Goal: Entertainment & Leisure: Consume media (video, audio)

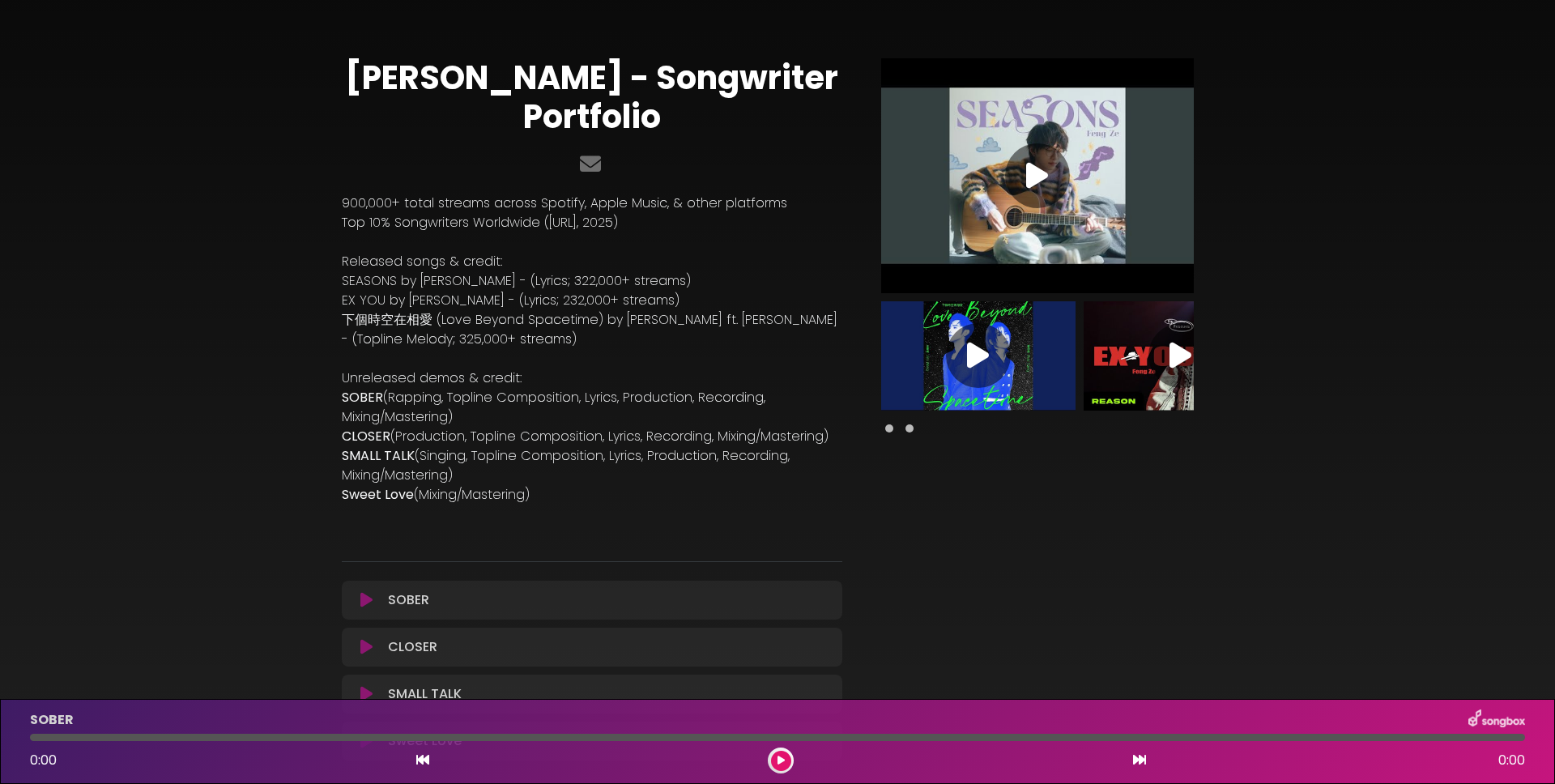
click at [279, 225] on div "[PERSON_NAME] - Songwriter Portfolio Released songs & credit: ×" at bounding box center [778, 403] width 1069 height 768
click at [908, 428] on span at bounding box center [909, 428] width 8 height 8
click at [889, 429] on span at bounding box center [889, 428] width 8 height 8
click at [891, 429] on span at bounding box center [889, 428] width 8 height 8
click at [889, 431] on span at bounding box center [889, 428] width 8 height 8
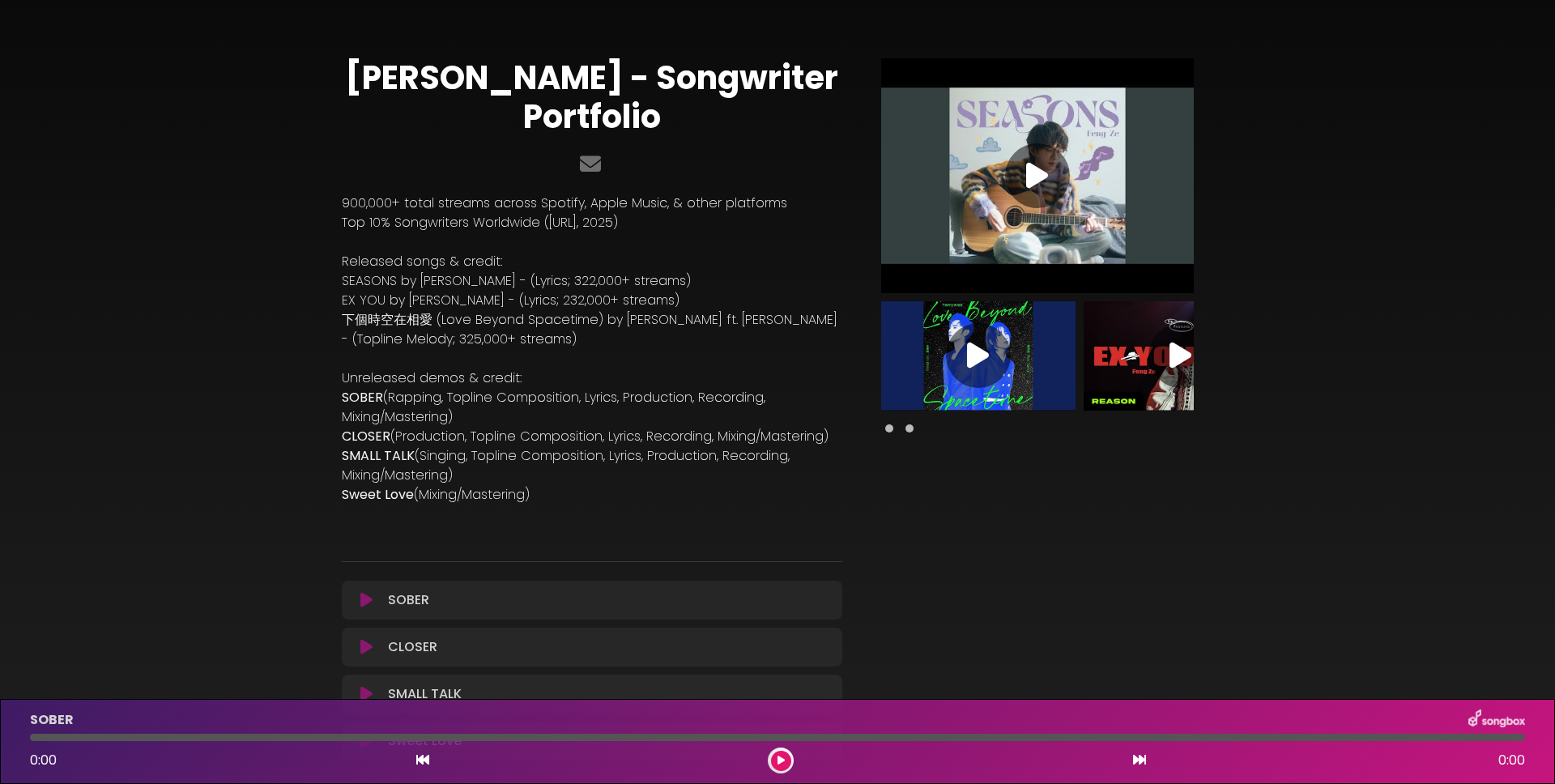
click at [891, 431] on span at bounding box center [889, 428] width 8 height 8
click at [906, 430] on span at bounding box center [909, 428] width 8 height 8
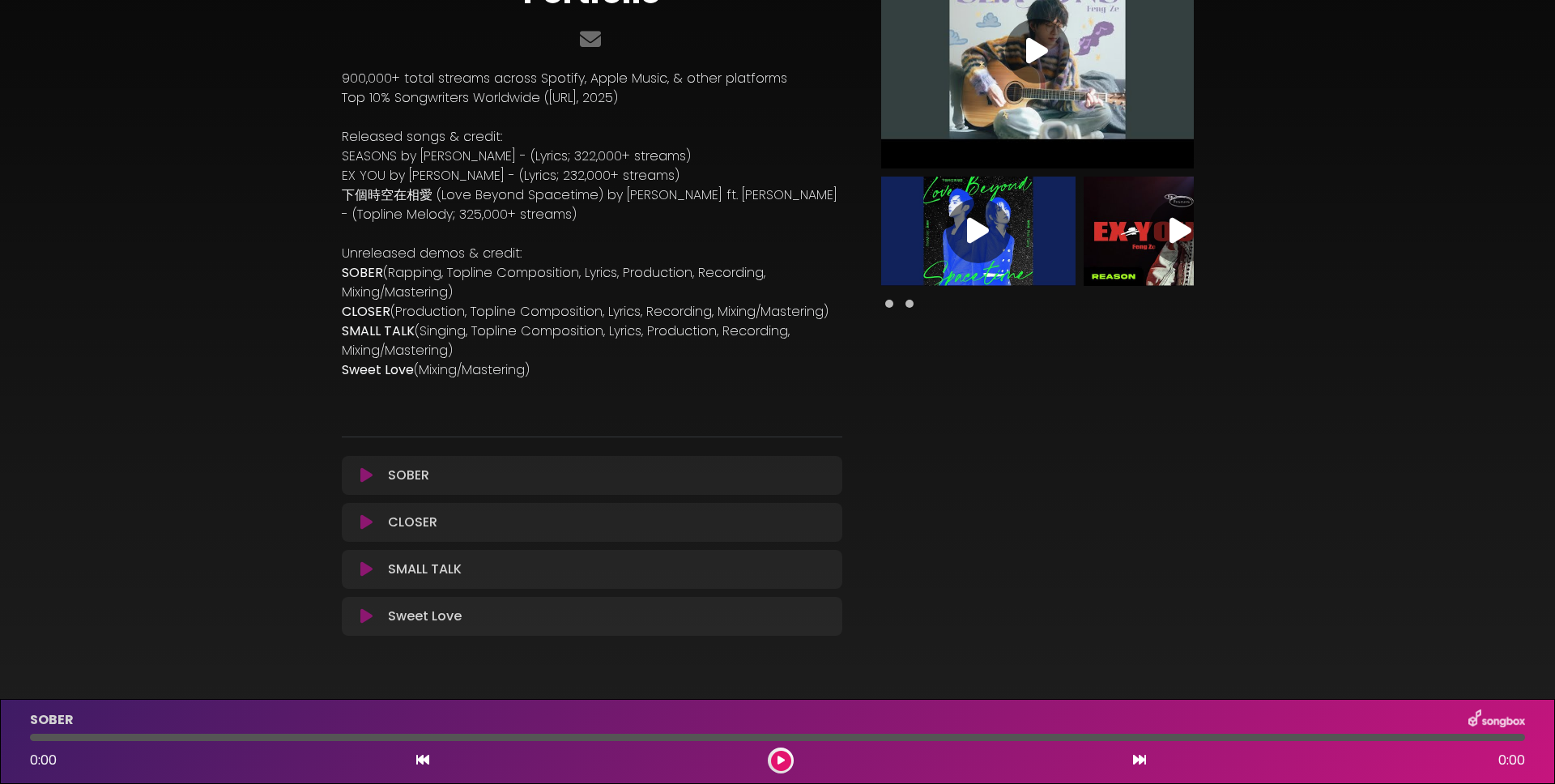
click at [365, 475] on icon at bounding box center [366, 474] width 13 height 16
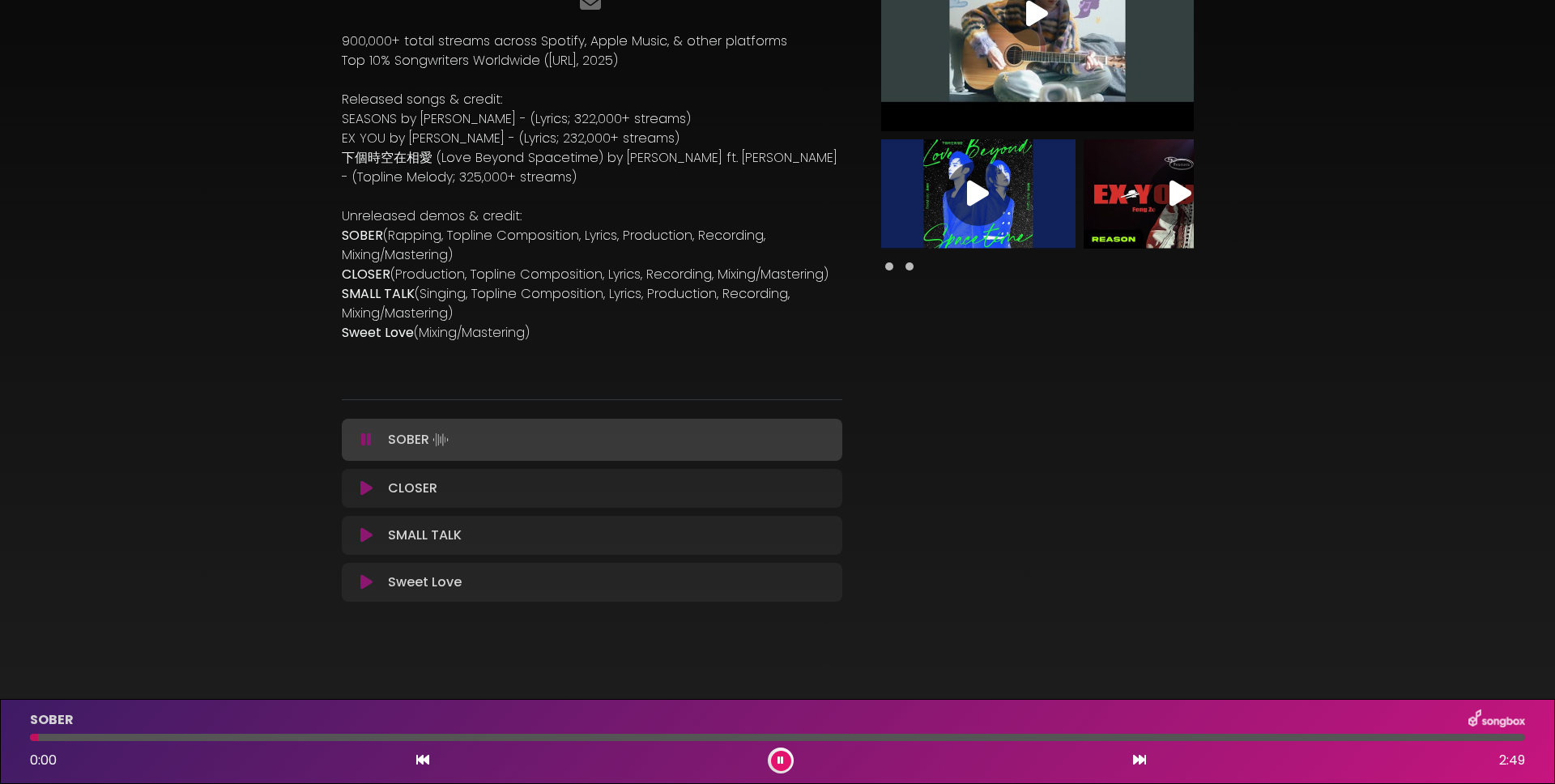
scroll to position [168, 0]
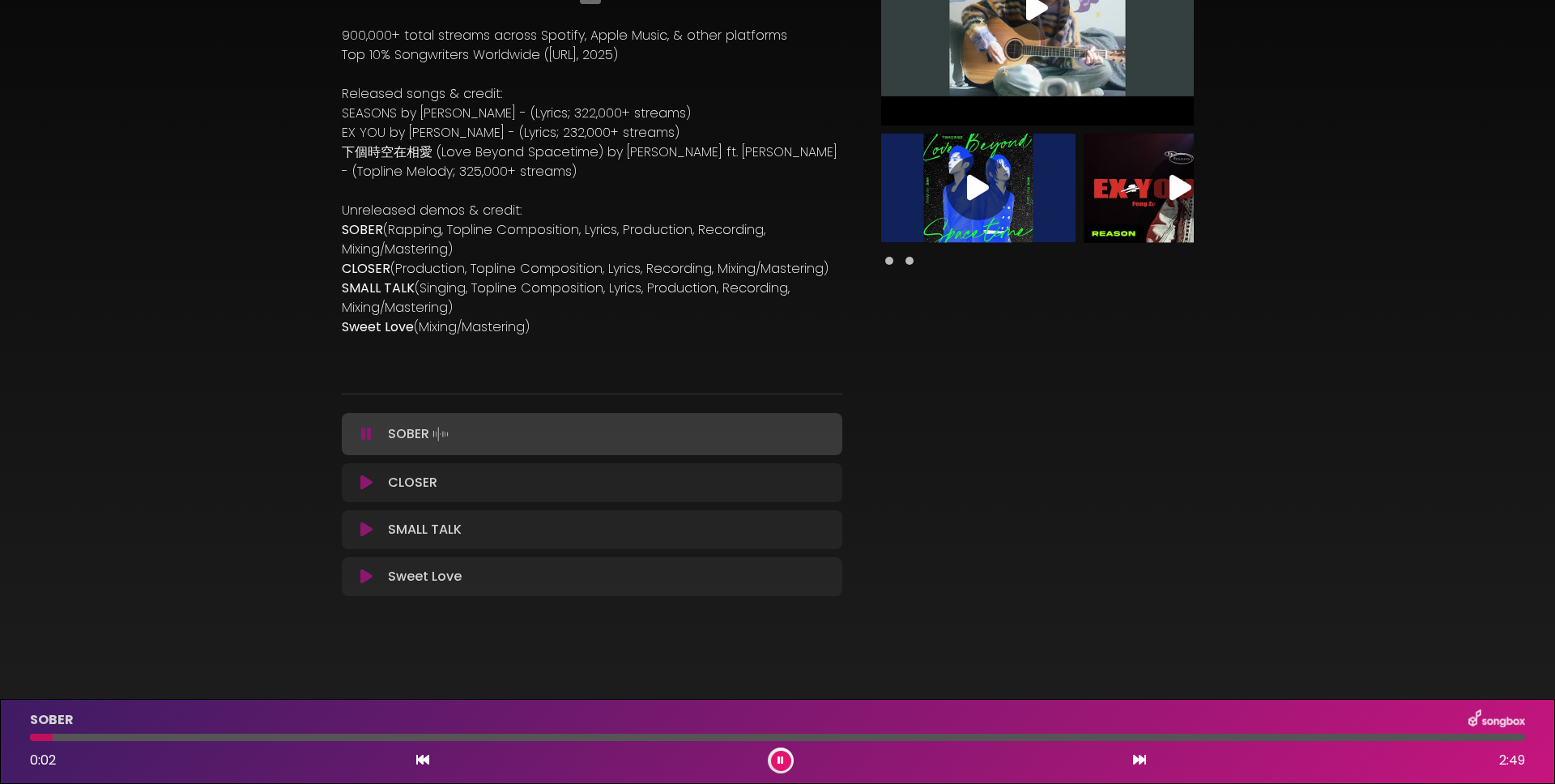
click at [780, 762] on icon at bounding box center [781, 761] width 7 height 10
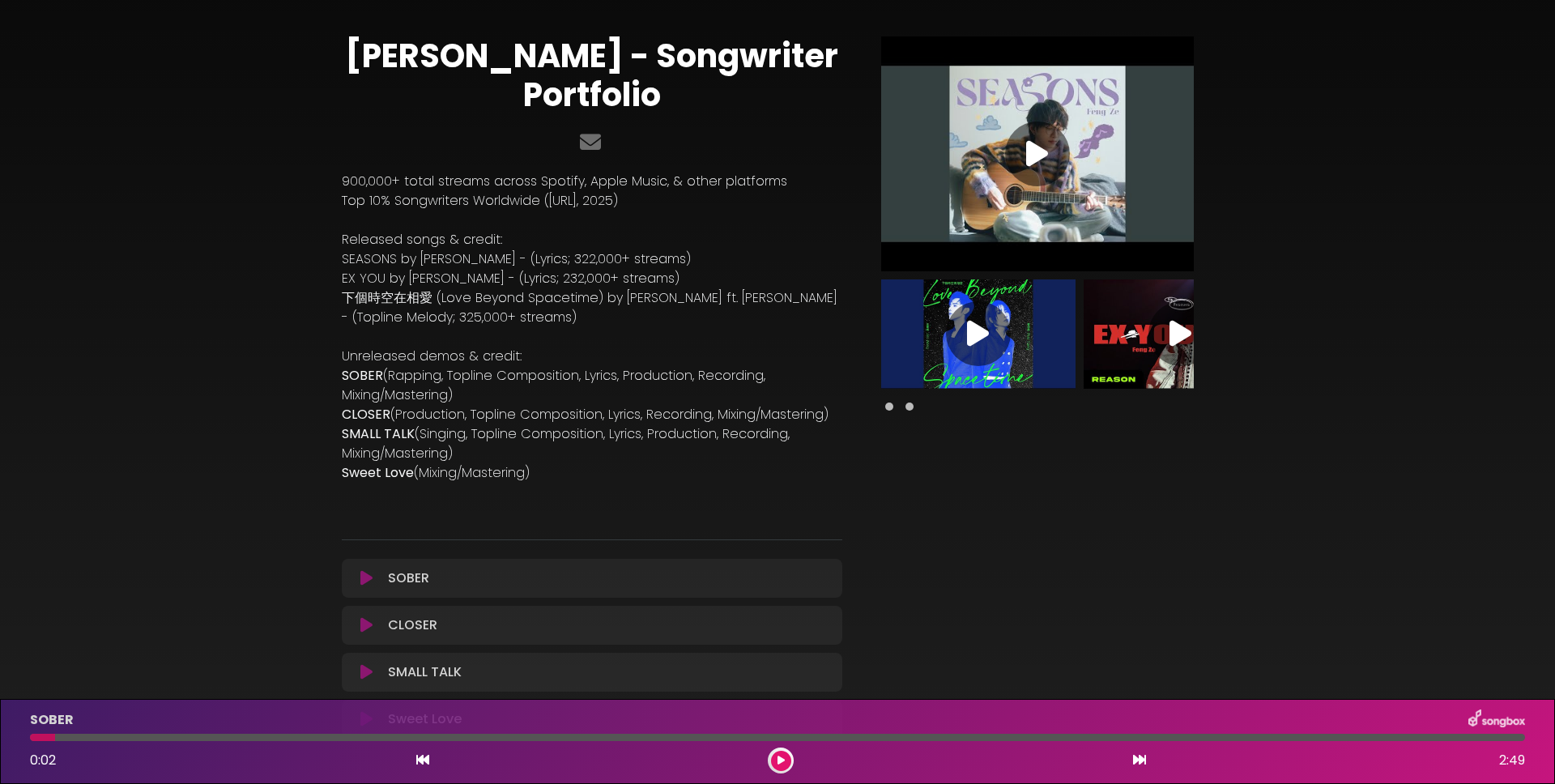
scroll to position [58, 0]
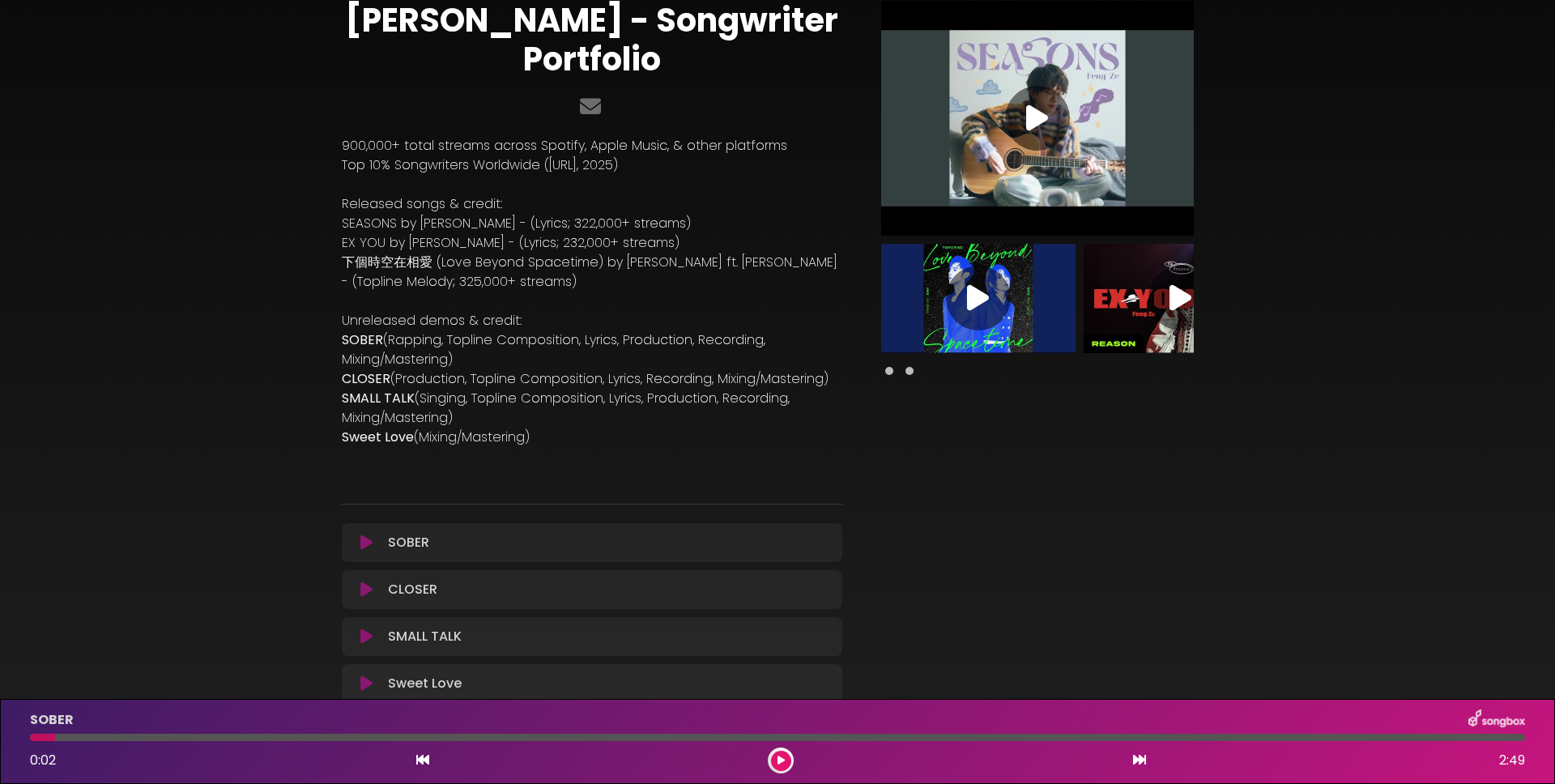
click at [362, 593] on icon at bounding box center [366, 589] width 13 height 16
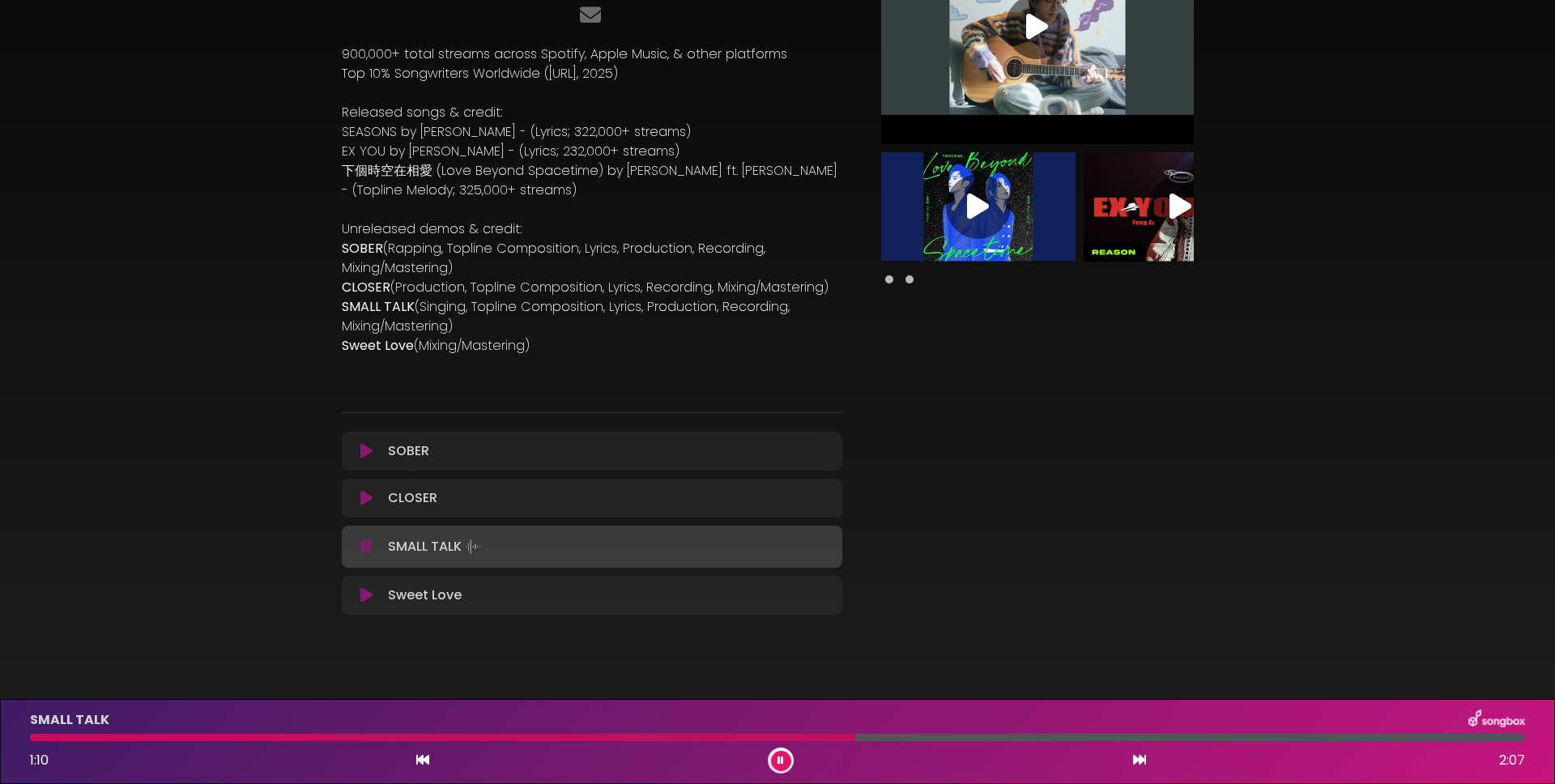
scroll to position [148, 0]
click at [781, 757] on icon at bounding box center [781, 761] width 7 height 10
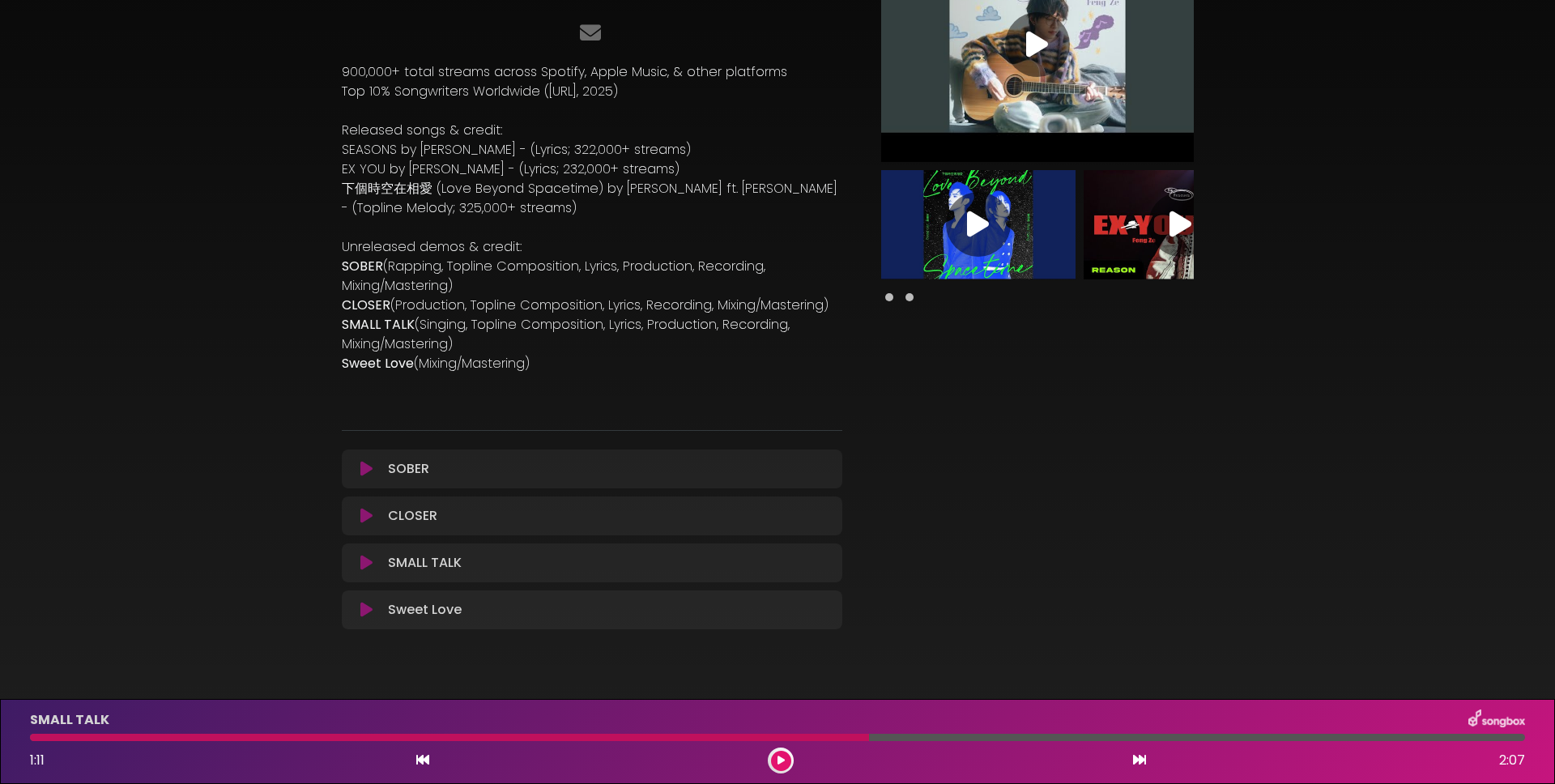
scroll to position [164, 0]
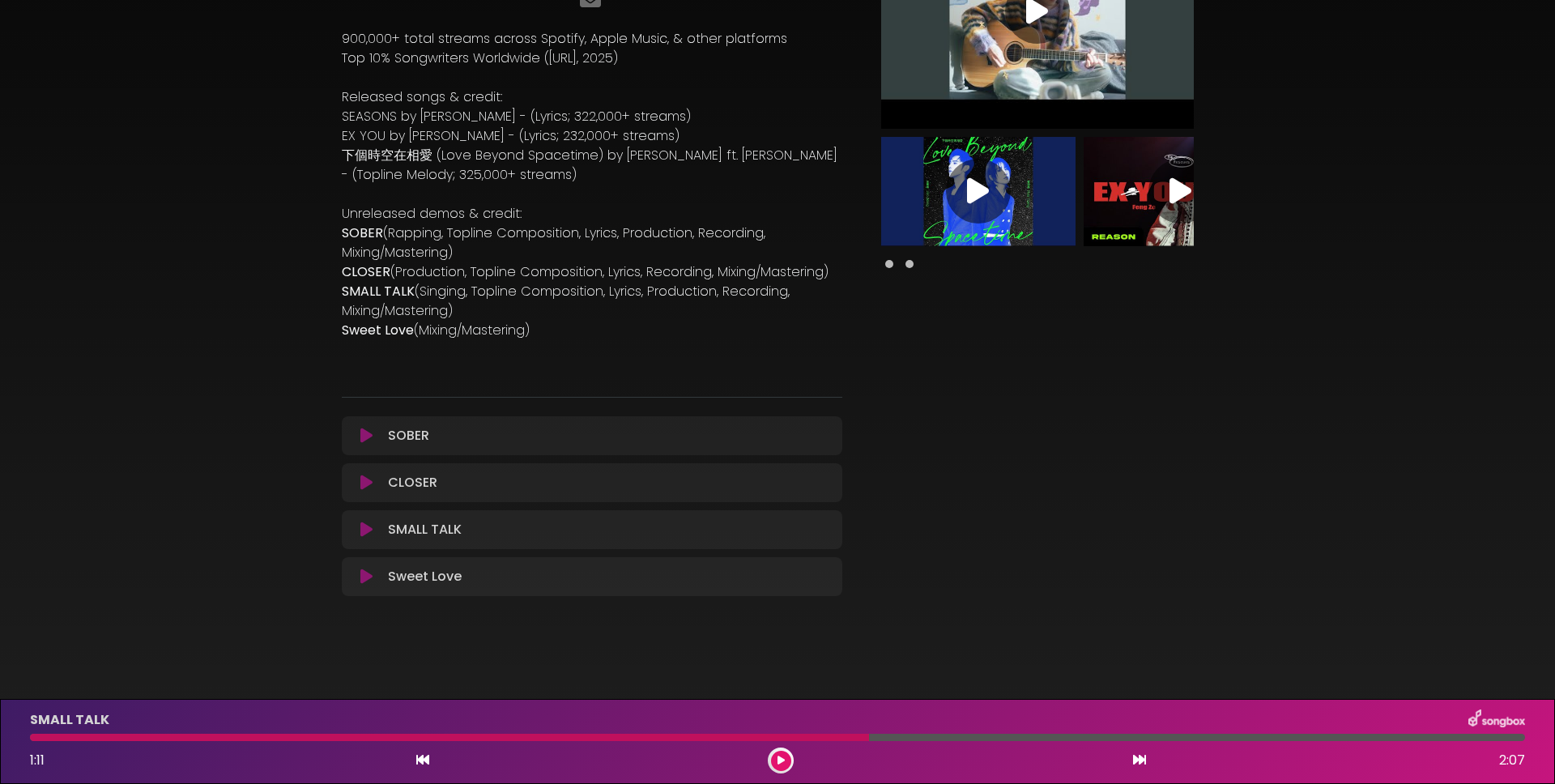
click at [361, 579] on icon at bounding box center [366, 576] width 13 height 16
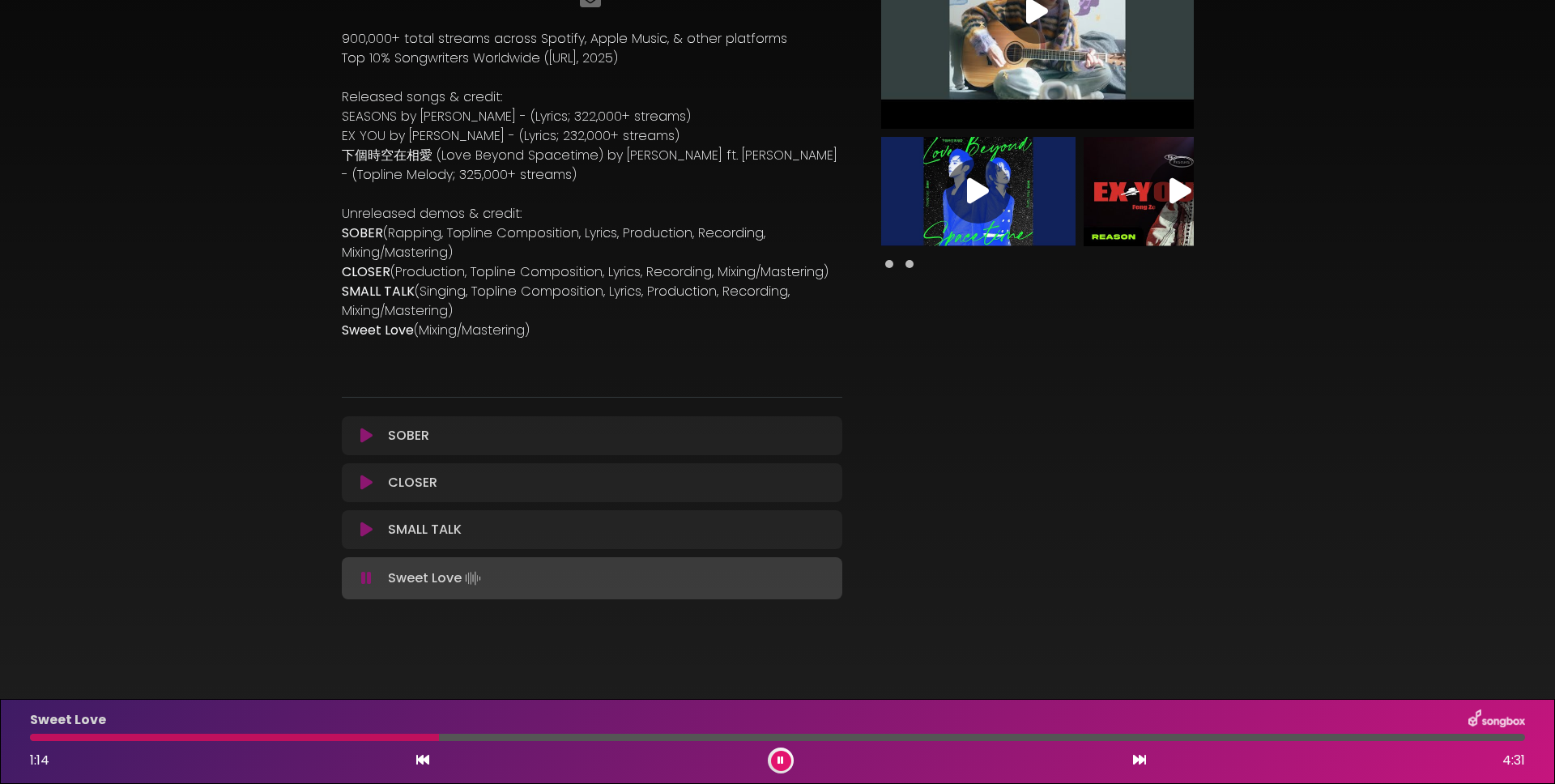
click at [363, 579] on icon at bounding box center [366, 578] width 11 height 16
